Goal: Information Seeking & Learning: Check status

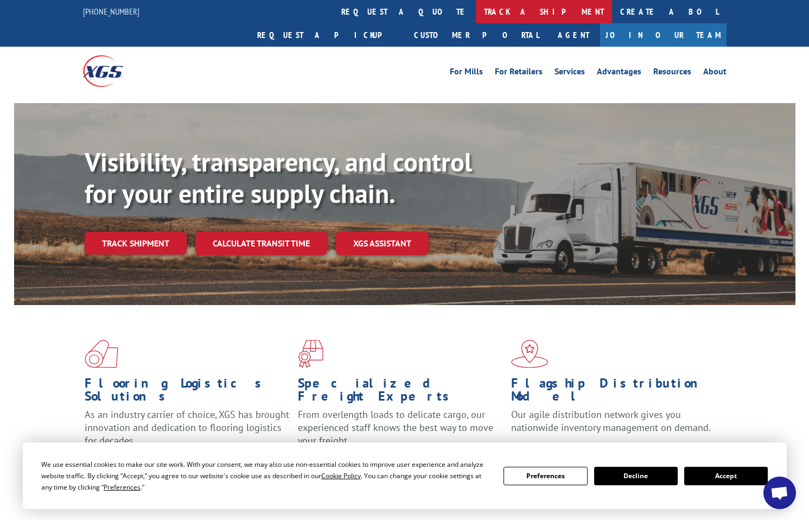
click at [476, 11] on link "track a shipment" at bounding box center [544, 11] width 136 height 23
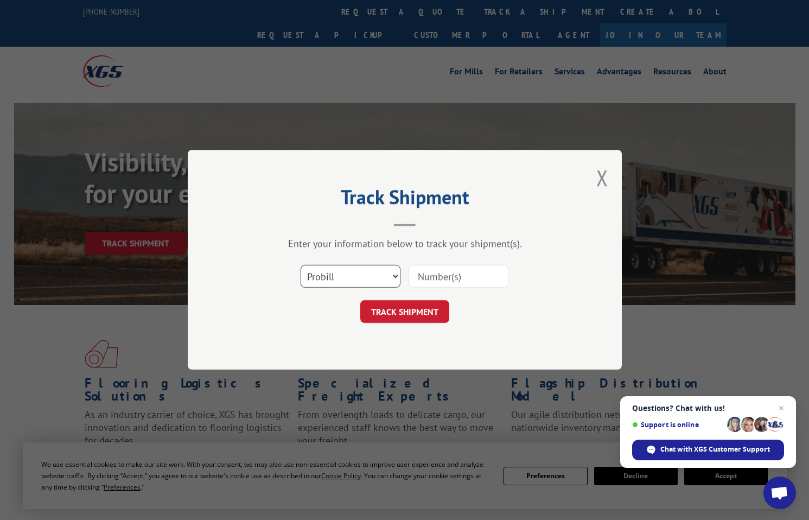
click at [397, 279] on select "Select category... Probill BOL PO" at bounding box center [351, 276] width 100 height 23
select select "bol"
click at [301, 265] on select "Select category... Probill BOL PO" at bounding box center [351, 276] width 100 height 23
click at [420, 277] on input at bounding box center [459, 276] width 100 height 23
type input "7038023"
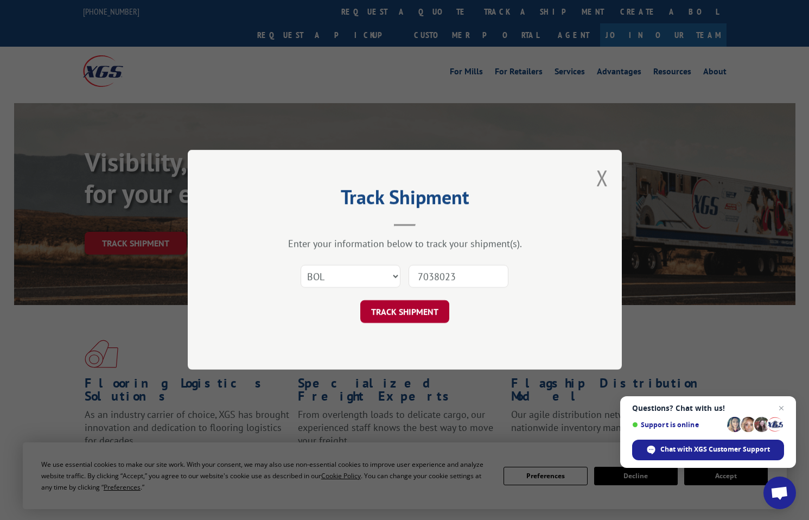
click at [416, 306] on button "TRACK SHIPMENT" at bounding box center [404, 312] width 89 height 23
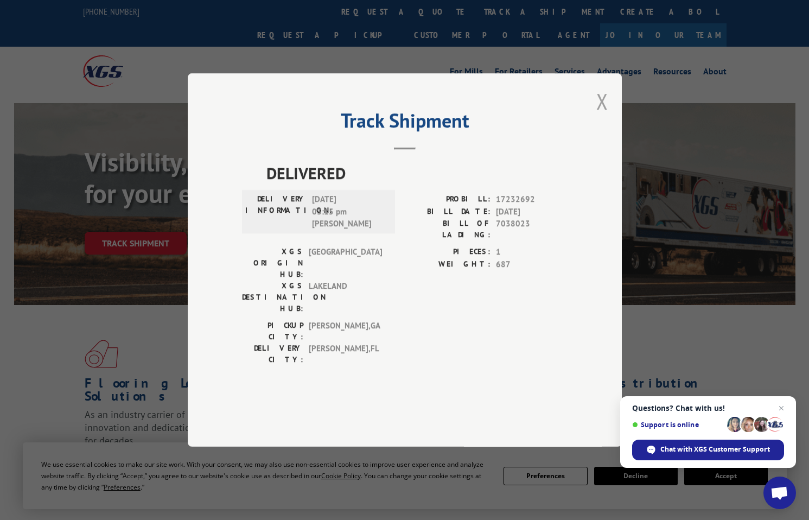
click at [604, 116] on button "Close modal" at bounding box center [603, 101] width 12 height 29
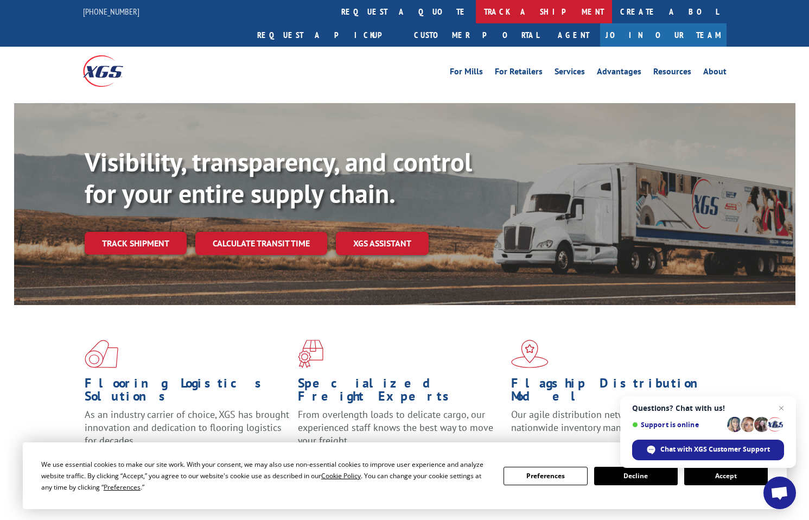
click at [476, 9] on link "track a shipment" at bounding box center [544, 11] width 136 height 23
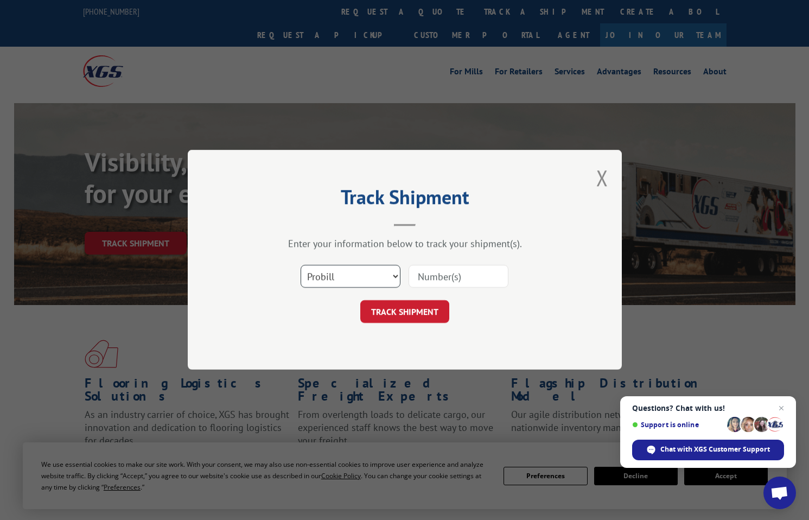
click at [394, 279] on select "Select category... Probill BOL PO" at bounding box center [351, 276] width 100 height 23
select select "bol"
click at [301, 265] on select "Select category... Probill BOL PO" at bounding box center [351, 276] width 100 height 23
click at [425, 283] on input at bounding box center [459, 276] width 100 height 23
paste input "7063552"
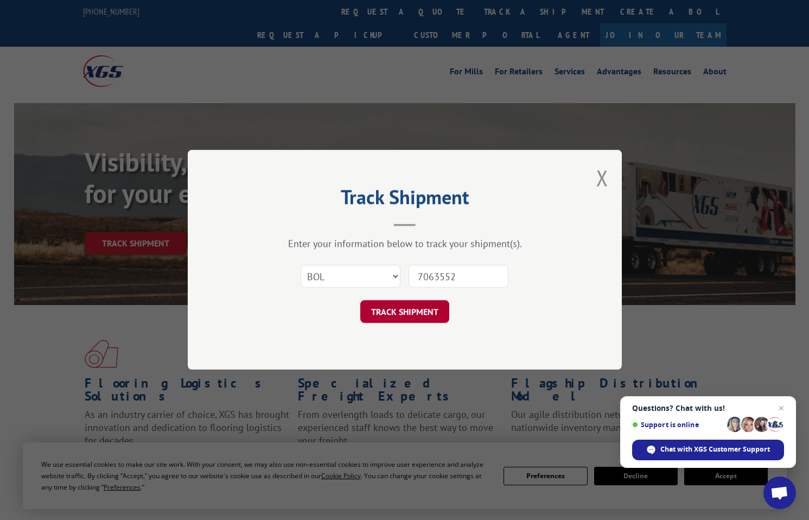
type input "7063552"
click at [417, 311] on button "TRACK SHIPMENT" at bounding box center [404, 312] width 89 height 23
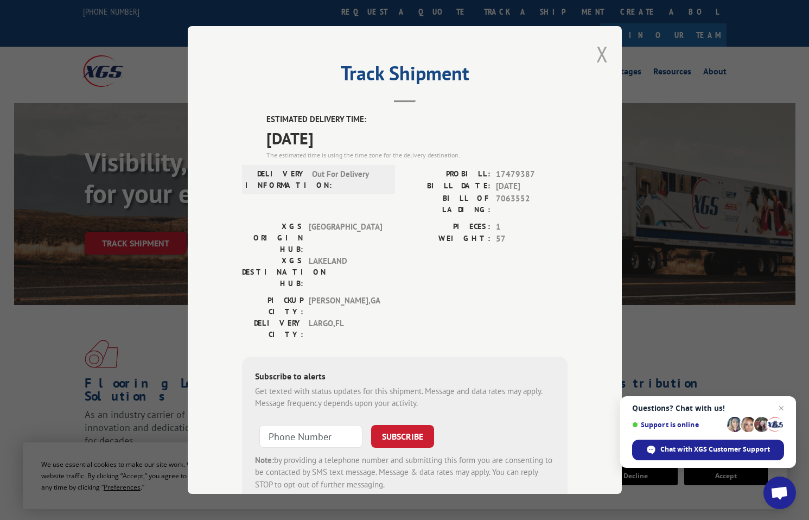
click at [598, 62] on button "Close modal" at bounding box center [603, 54] width 12 height 29
